Goal: Find specific page/section: Find specific page/section

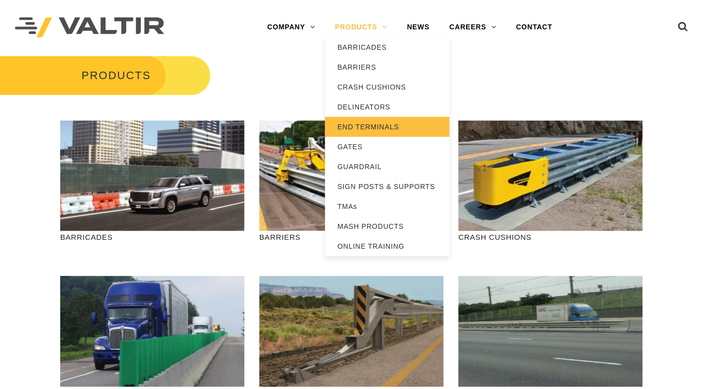
click at [364, 124] on link "END TERMINALS" at bounding box center [387, 127] width 125 height 20
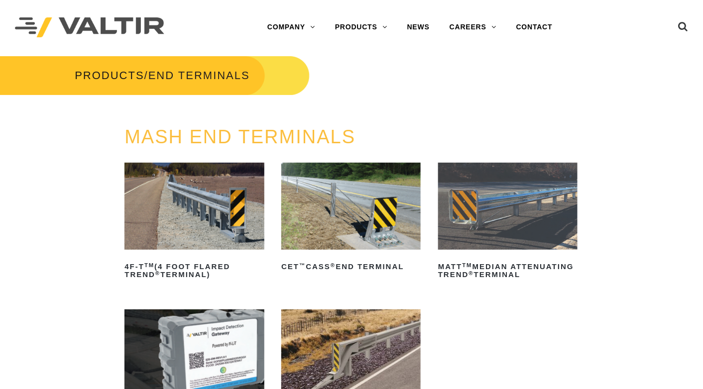
click at [232, 201] on img at bounding box center [194, 206] width 139 height 87
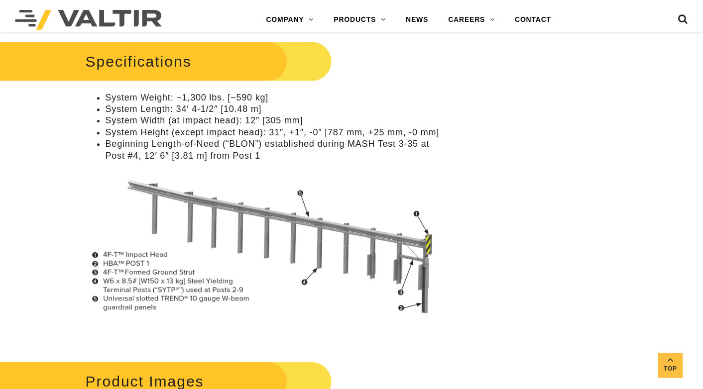
scroll to position [480, 0]
